Goal: Task Accomplishment & Management: Manage account settings

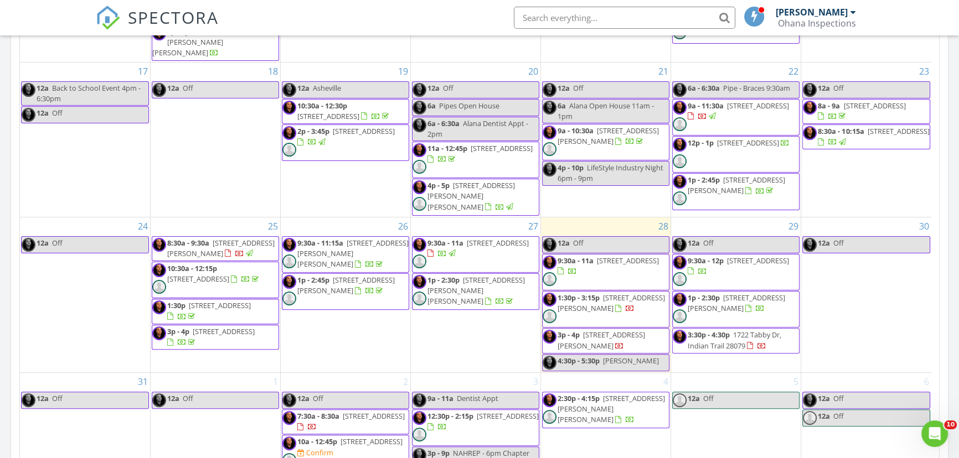
scroll to position [389, 0]
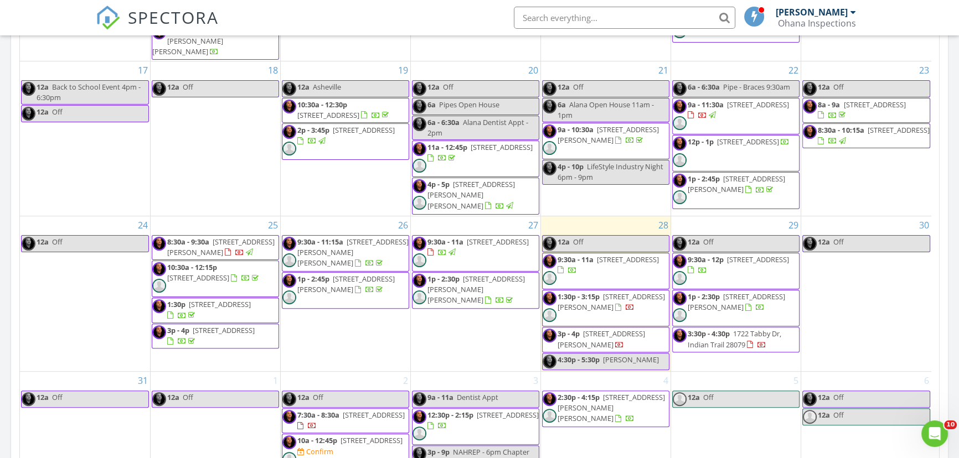
click at [466, 410] on span "12:30p - 2:15p" at bounding box center [450, 415] width 46 height 10
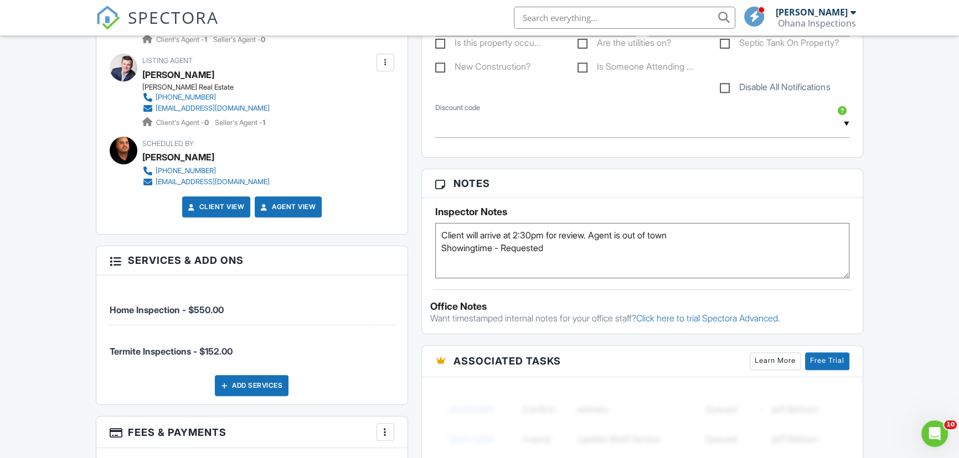
scroll to position [603, 0]
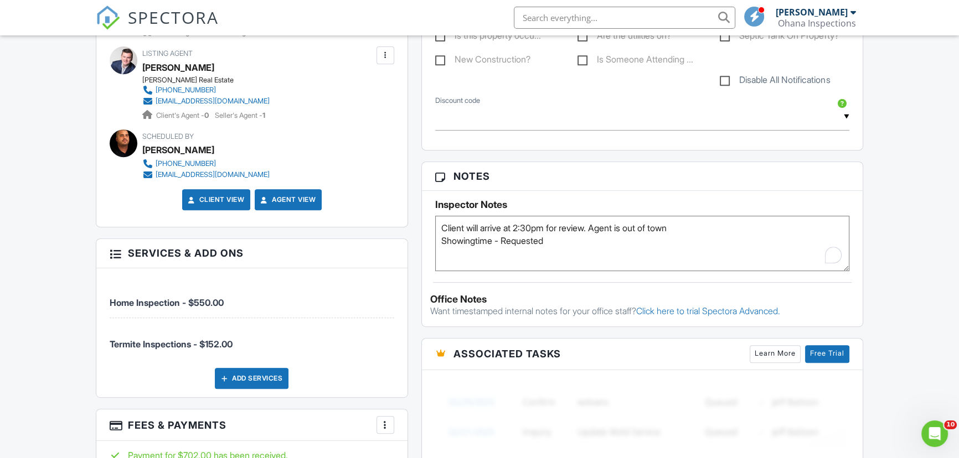
drag, startPoint x: 513, startPoint y: 237, endPoint x: 574, endPoint y: 241, distance: 61.5
click at [574, 241] on textarea "Client will arrive at 2:30pm for review. Agent is out of town Showingtime - Req…" at bounding box center [642, 243] width 414 height 55
type textarea "Client will arrive at 2:30pm for review. Agent is out of town Showingtime - 2861"
click at [914, 261] on div "New Inspection Dashboard Inspections Templates Contacts Metrics Automations Set…" at bounding box center [479, 254] width 959 height 1645
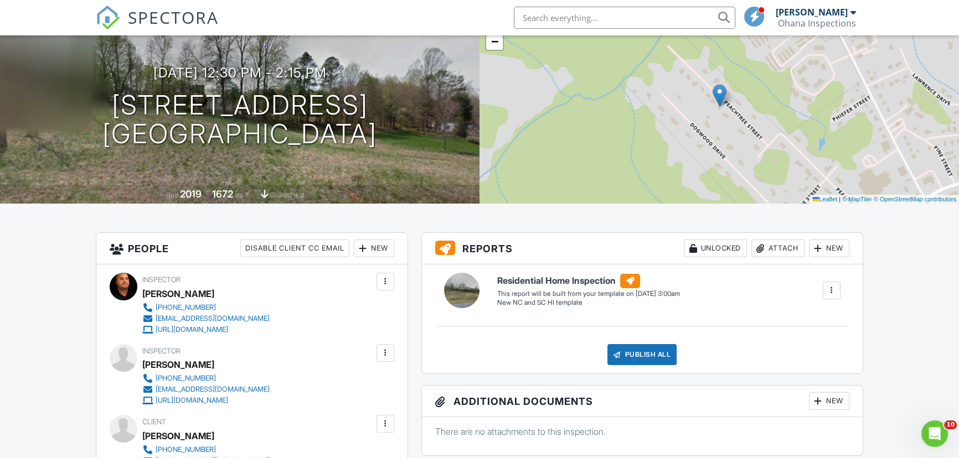
scroll to position [0, 0]
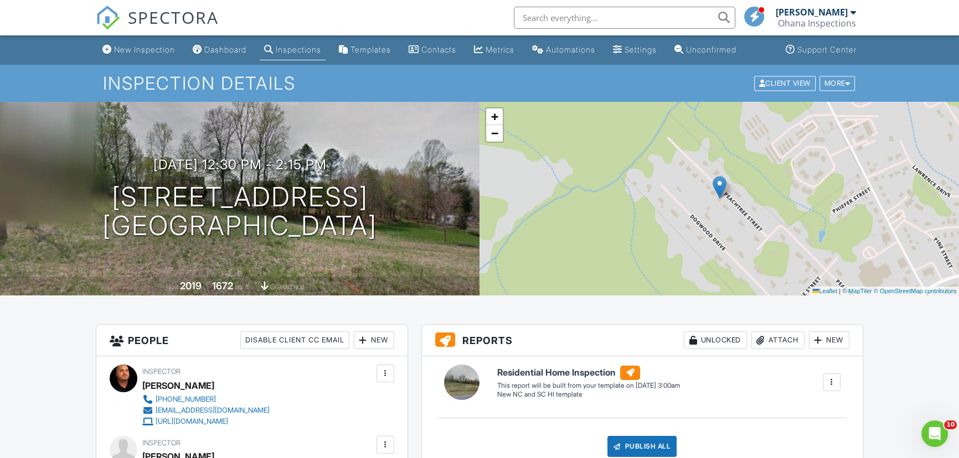
drag, startPoint x: 225, startPoint y: 54, endPoint x: 786, endPoint y: 42, distance: 561.4
click at [225, 52] on div "Dashboard" at bounding box center [225, 49] width 42 height 9
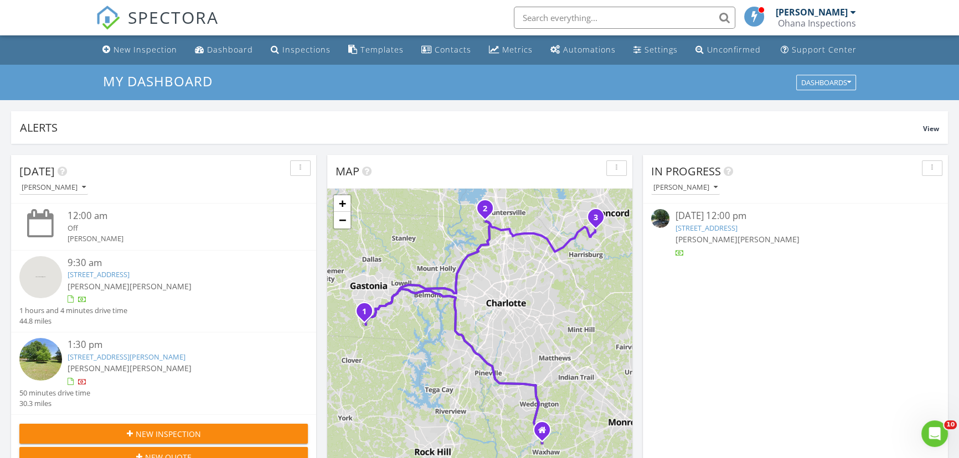
click at [552, 11] on input "text" at bounding box center [624, 18] width 221 height 22
type input "5234"
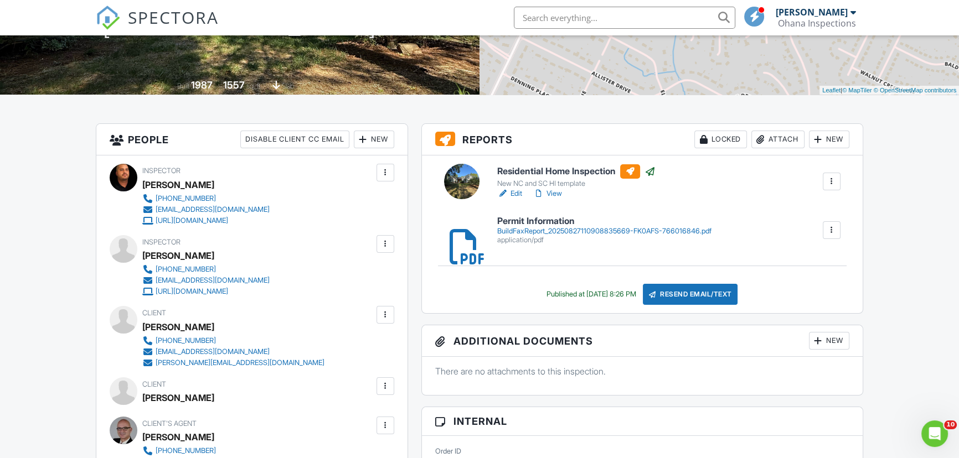
click at [775, 135] on div "Attach" at bounding box center [777, 140] width 53 height 18
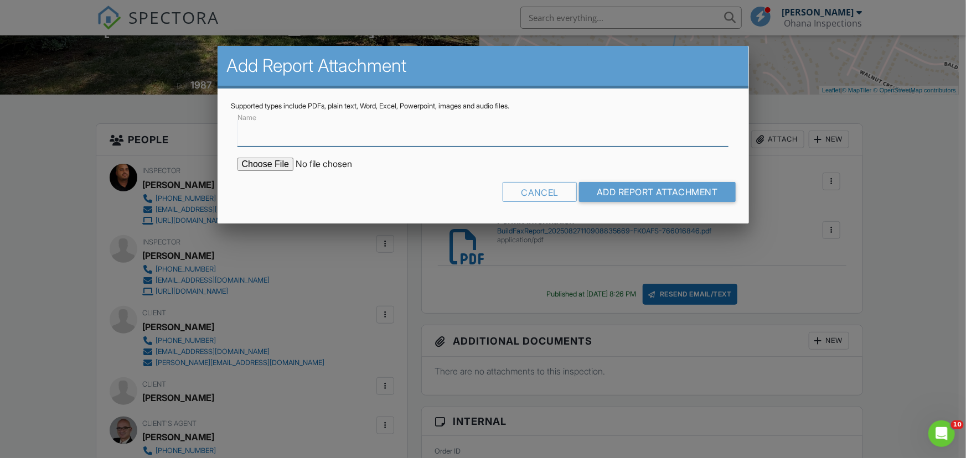
click at [316, 128] on input "Name" at bounding box center [483, 133] width 492 height 27
type input "Termite Report"
type input "C:\fakepath\WDI Report - 2025-08-28T085130.918.pdf"
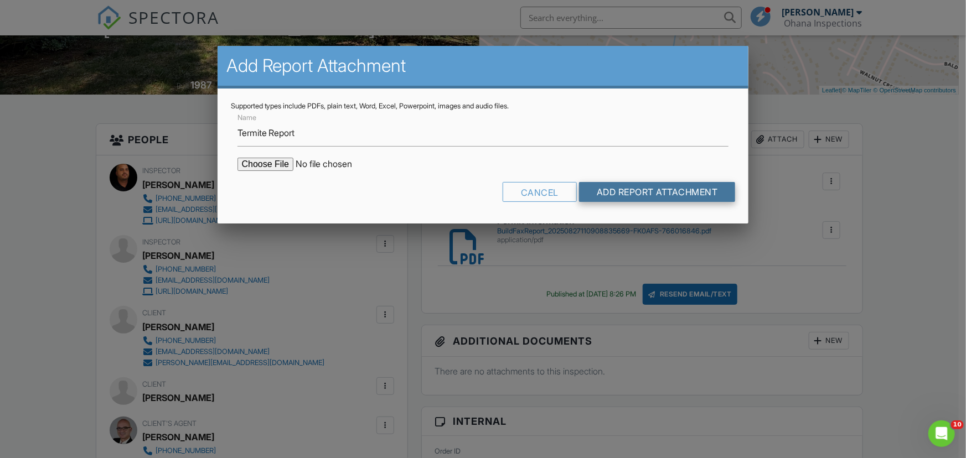
click at [627, 192] on input "Add Report Attachment" at bounding box center [657, 192] width 157 height 20
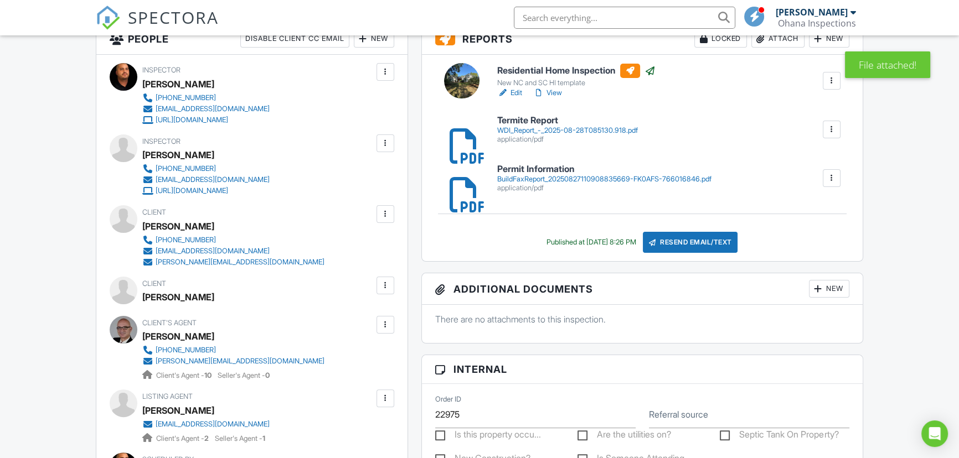
click at [691, 237] on div "Resend Email/Text" at bounding box center [690, 242] width 95 height 21
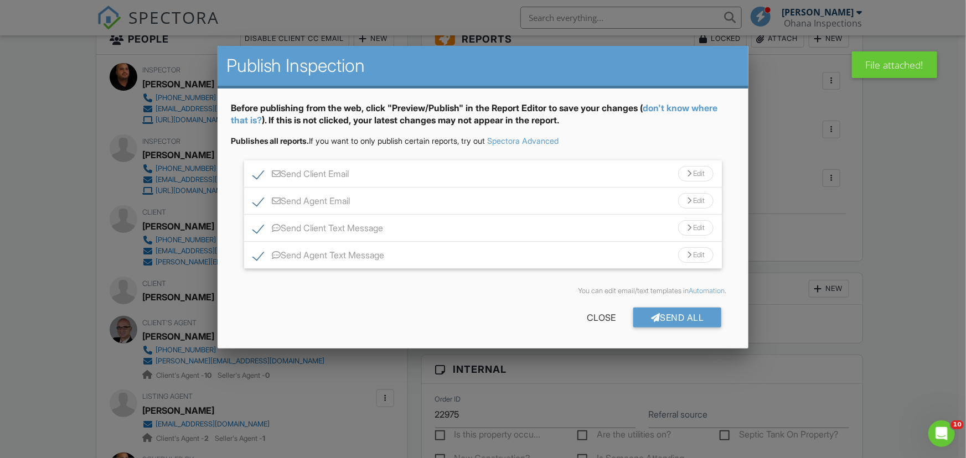
click at [887, 274] on div at bounding box center [483, 231] width 966 height 573
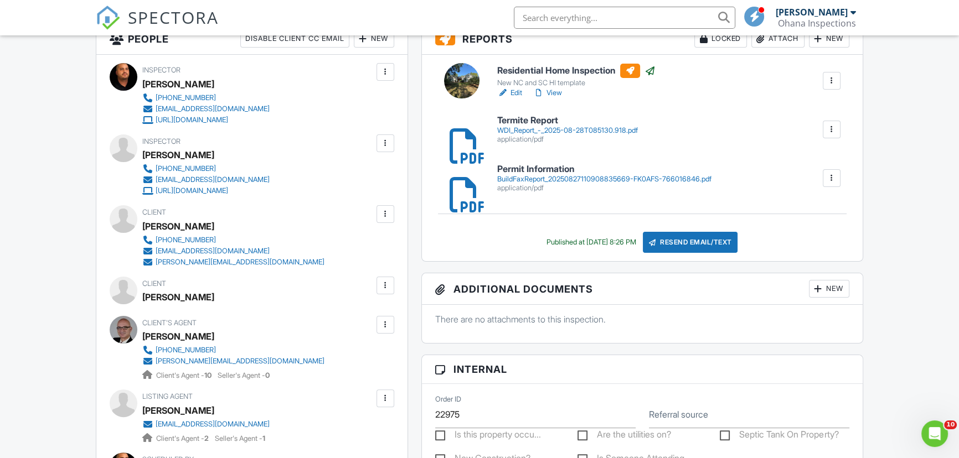
click at [711, 232] on div "Resend Email/Text" at bounding box center [690, 242] width 95 height 21
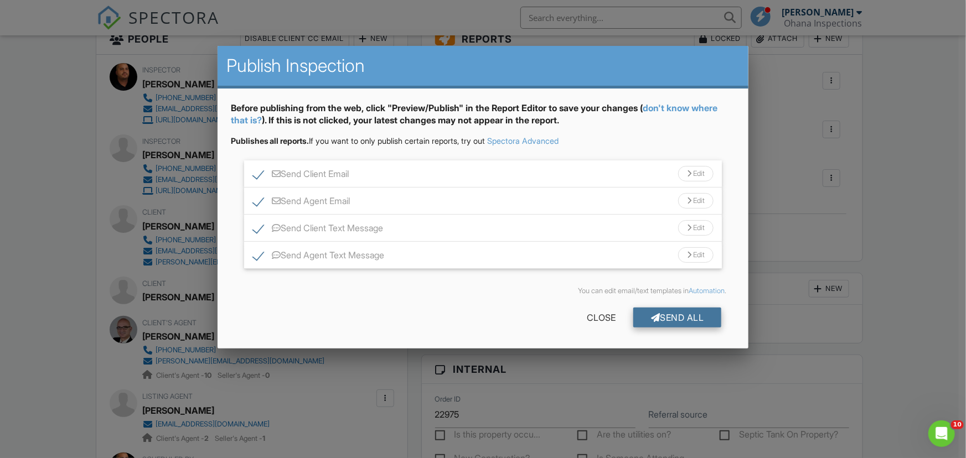
click at [662, 310] on div "Send All" at bounding box center [677, 318] width 89 height 20
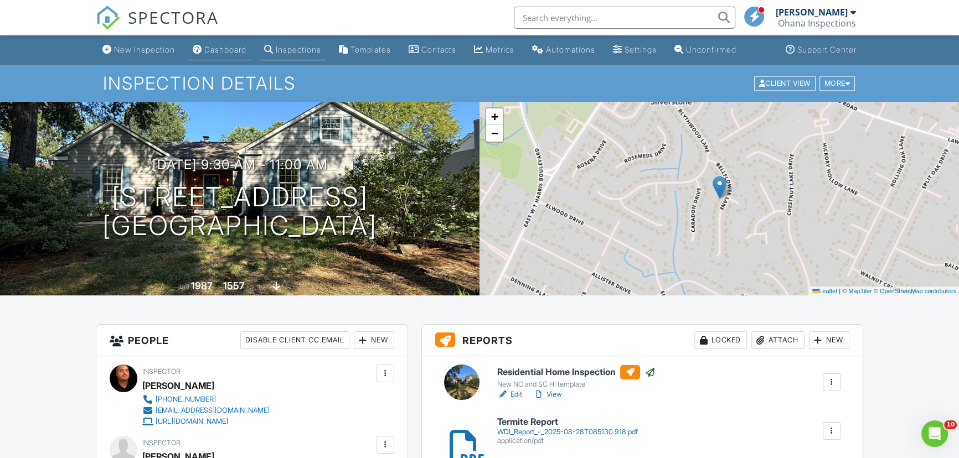
click at [224, 45] on div "Dashboard" at bounding box center [225, 49] width 42 height 9
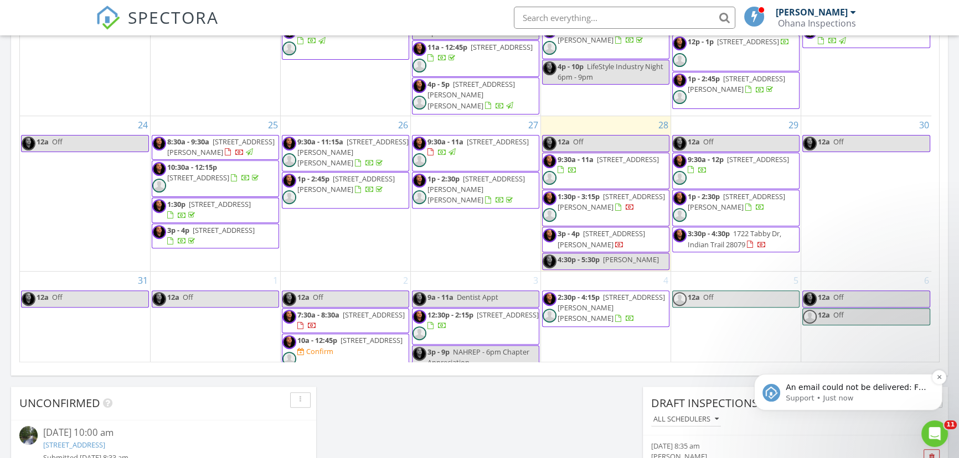
click at [810, 386] on p "An email could not be delivered: For more information, view Why emails don't ge…" at bounding box center [856, 388] width 143 height 11
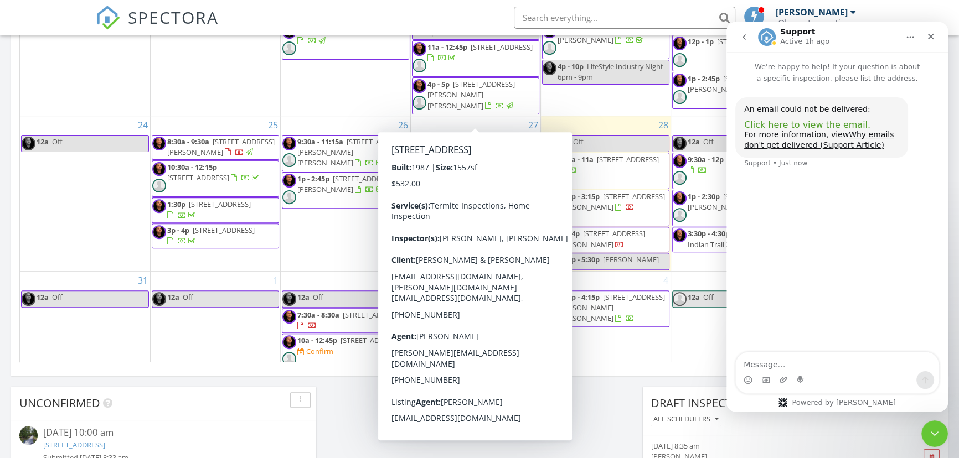
click at [828, 126] on span "Click here to view the email." at bounding box center [807, 125] width 126 height 11
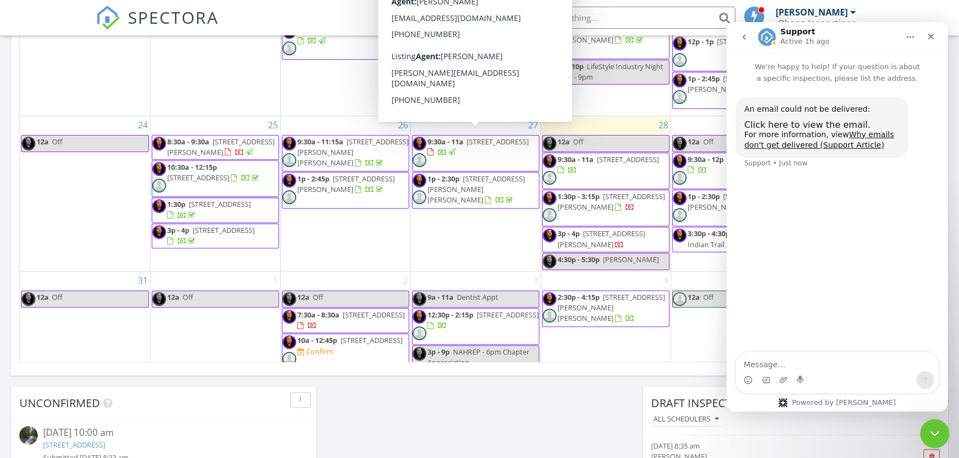
click at [932, 427] on icon "Close Intercom Messenger" at bounding box center [932, 432] width 13 height 13
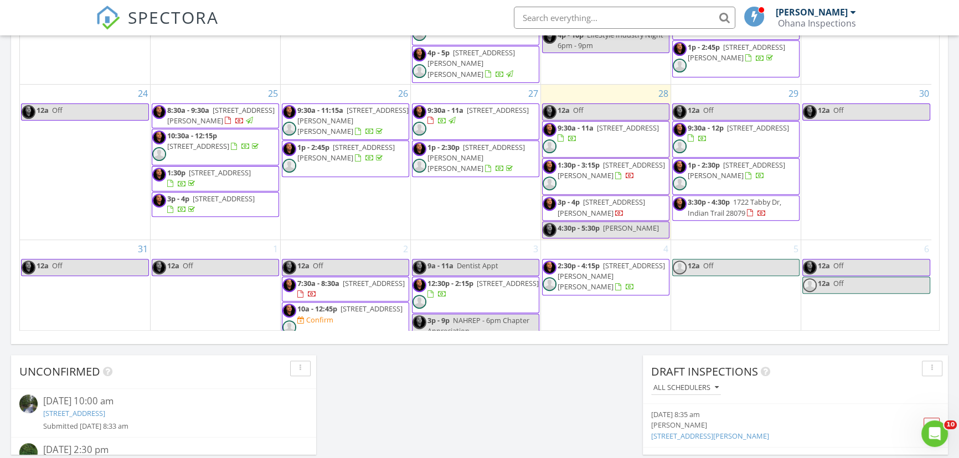
scroll to position [654, 0]
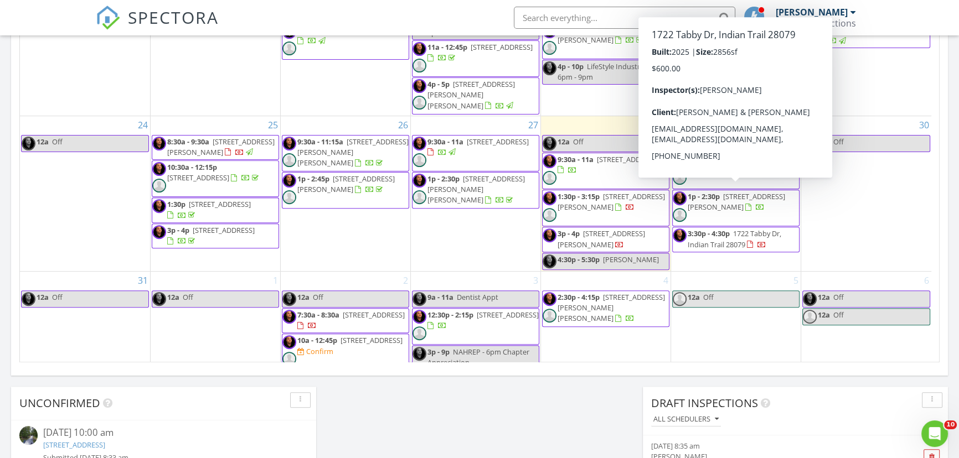
click at [716, 229] on span "3:30p - 4:30p 1722 Tabby Dr, Indian Trail 28079" at bounding box center [736, 240] width 126 height 22
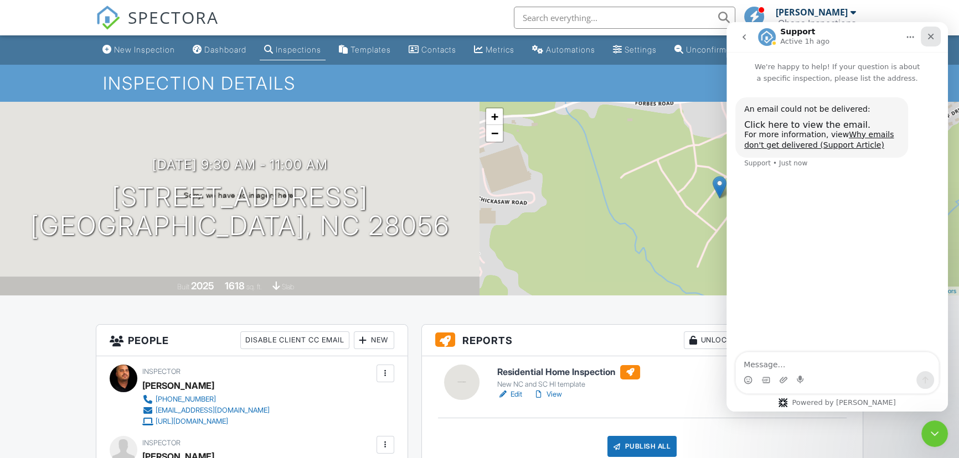
click at [928, 33] on icon "Close" at bounding box center [930, 36] width 9 height 9
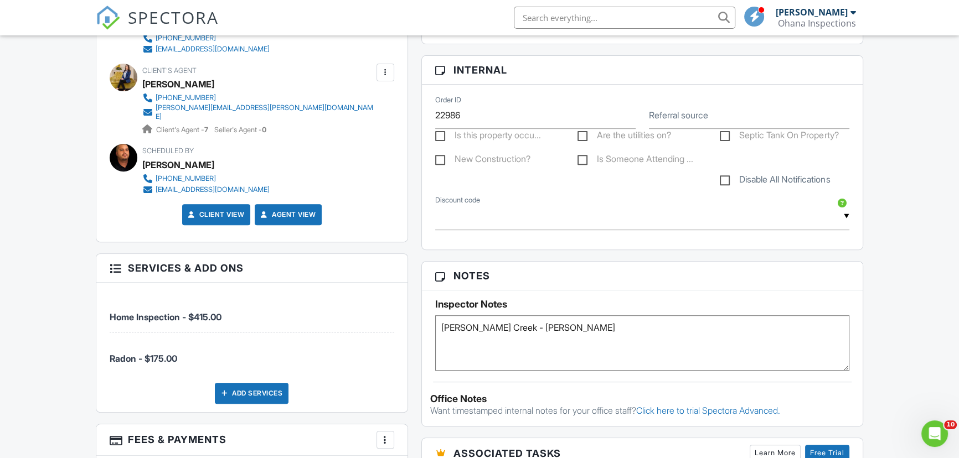
scroll to position [554, 0]
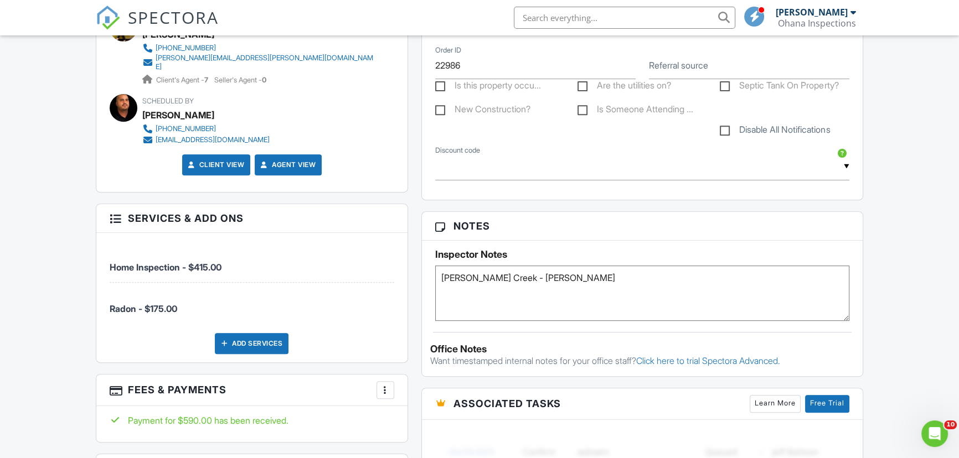
click at [440, 273] on textarea "Brandon Creek - D.R Horton" at bounding box center [642, 293] width 414 height 55
type textarea "Go to office - Brandon Creek - D.R Horton"
click at [885, 250] on div "New Inspection Dashboard Inspections Templates Contacts Metrics Automations Set…" at bounding box center [479, 277] width 959 height 1590
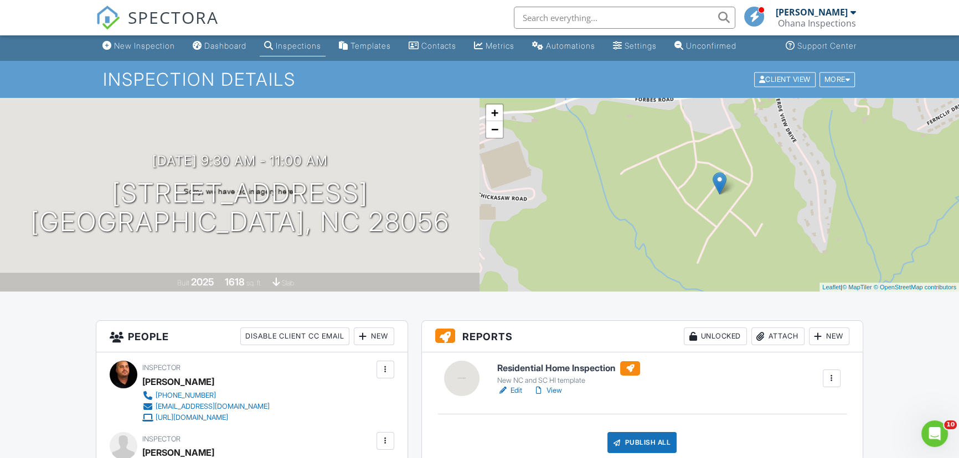
scroll to position [0, 0]
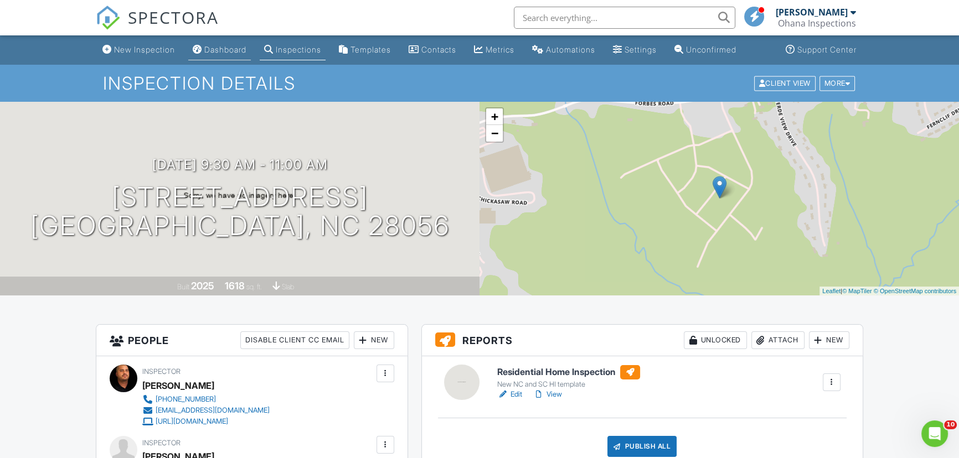
click at [235, 41] on link "Dashboard" at bounding box center [219, 50] width 63 height 20
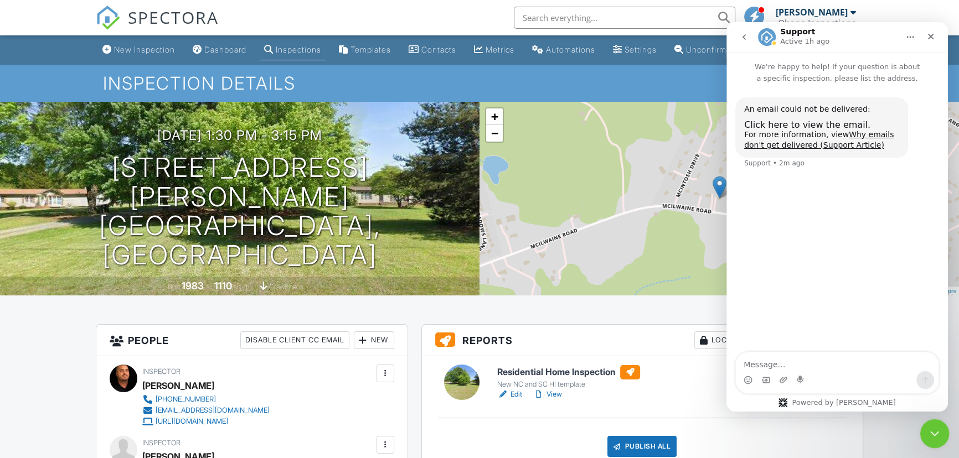
click at [940, 430] on div "Close Intercom Messenger" at bounding box center [932, 432] width 27 height 27
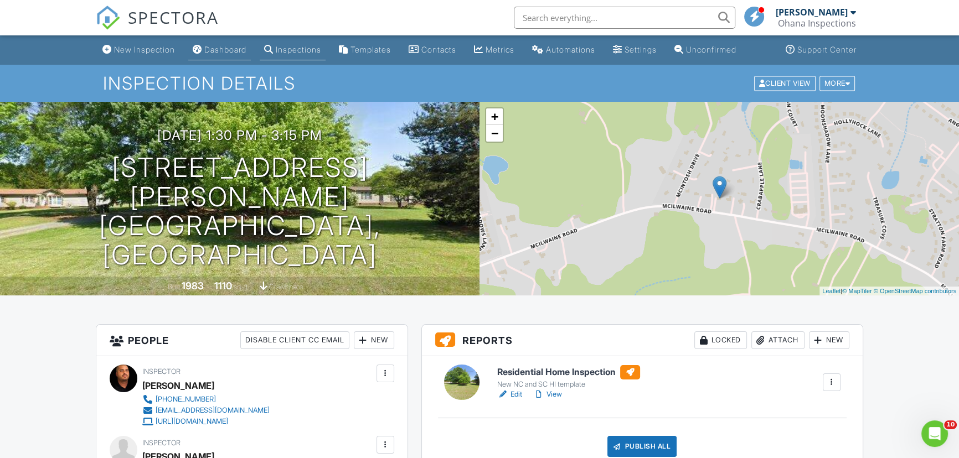
click at [229, 47] on div "Dashboard" at bounding box center [225, 49] width 42 height 9
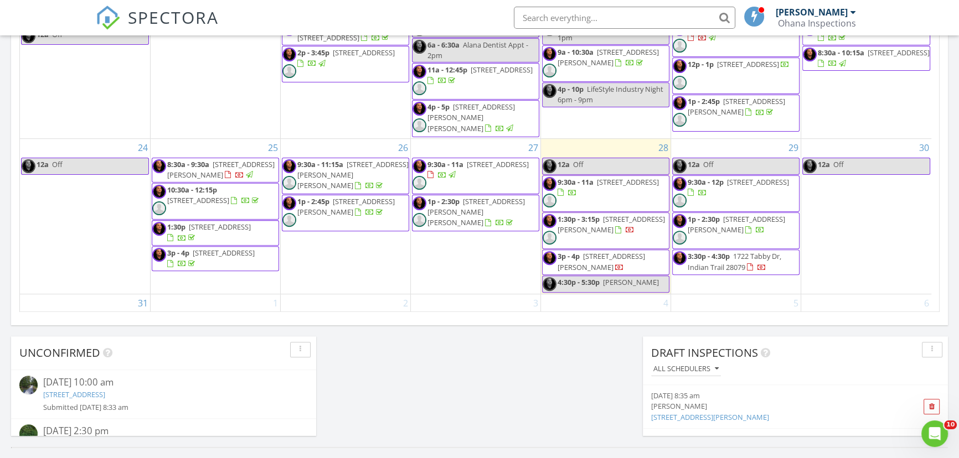
scroll to position [352, 0]
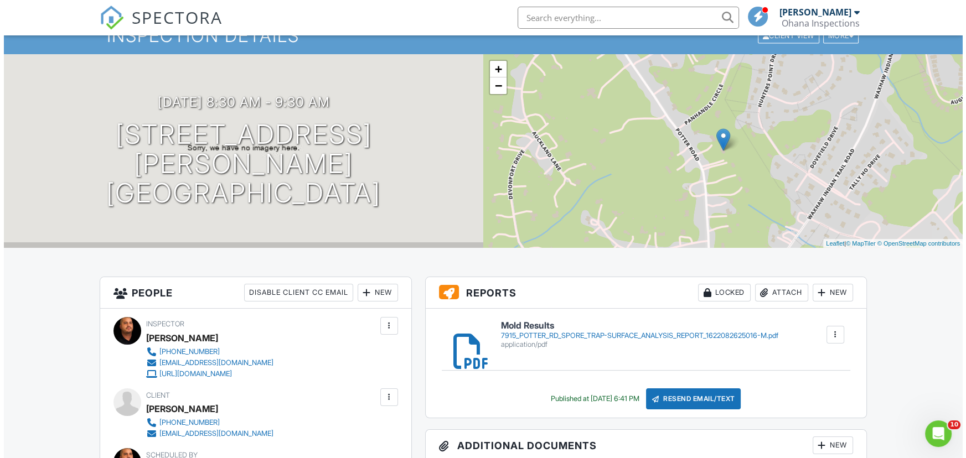
scroll to position [50, 0]
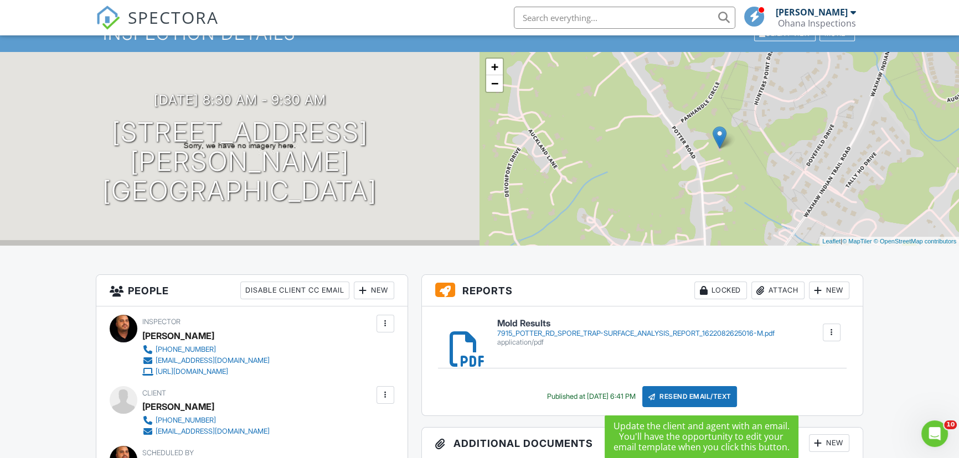
click at [707, 393] on div "Resend Email/Text" at bounding box center [689, 396] width 95 height 21
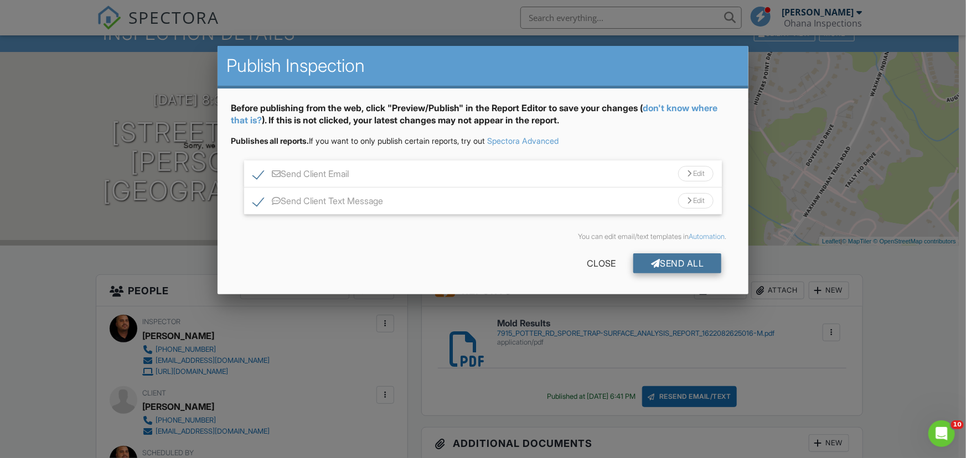
click at [684, 262] on div "Send All" at bounding box center [677, 264] width 89 height 20
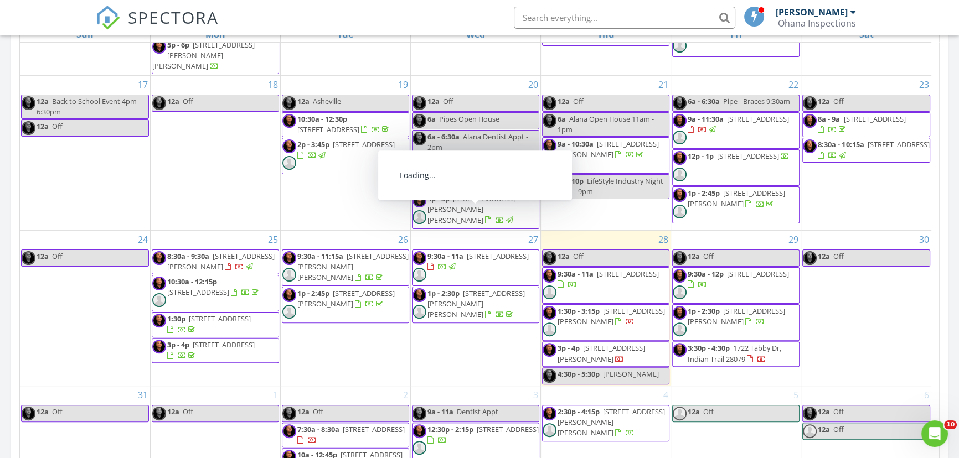
scroll to position [554, 0]
